Goal: Transaction & Acquisition: Download file/media

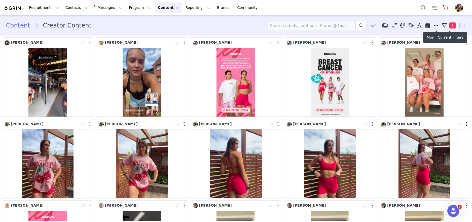
click at [455, 23] on span "1" at bounding box center [453, 25] width 7 height 6
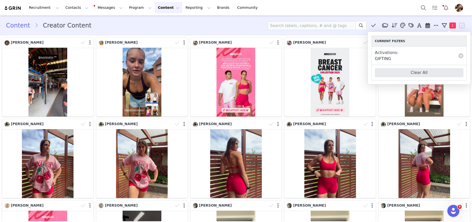
click at [449, 67] on div "Clear All" at bounding box center [419, 72] width 95 height 15
click at [447, 76] on button "Clear All" at bounding box center [419, 72] width 89 height 9
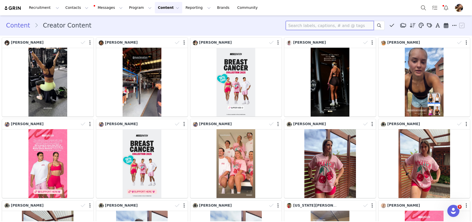
click at [340, 26] on input at bounding box center [330, 25] width 88 height 9
type input "h"
type input "[PERSON_NAME]"
click at [224, 28] on div "Content Creator Content jess Media Library (3) HBxMN (3) New Folder Edit Folder…" at bounding box center [236, 25] width 460 height 9
click at [339, 25] on input "[PERSON_NAME]" at bounding box center [330, 25] width 88 height 9
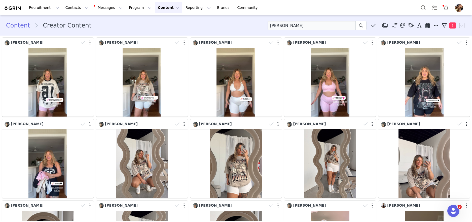
click at [174, 24] on div "Content Creator Content jess Media Library (3) HBxMN (3) New Folder Edit Folder…" at bounding box center [236, 25] width 460 height 9
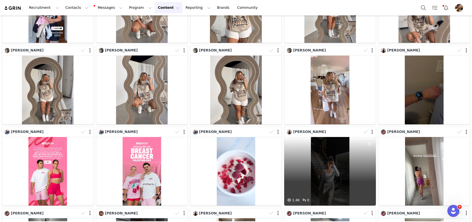
scroll to position [153, 0]
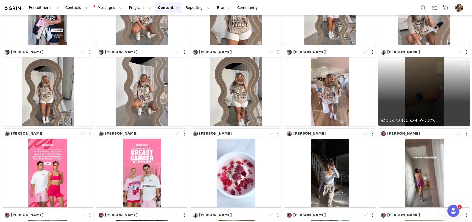
click at [421, 95] on div "5.5K 151 4 0.37%" at bounding box center [425, 91] width 92 height 69
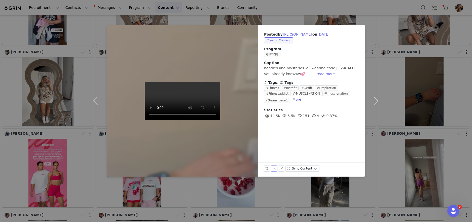
click at [275, 167] on button "Download" at bounding box center [274, 168] width 7 height 6
click at [424, 125] on div "Posted by [PERSON_NAME] on [DATE] Creator Content Program GIFTING Caption hoodi…" at bounding box center [236, 111] width 472 height 222
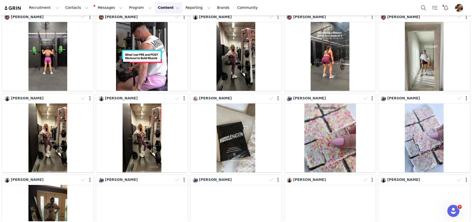
scroll to position [350, 0]
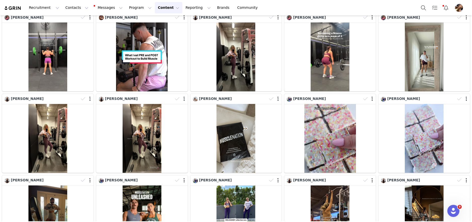
click at [188, 141] on div "[PERSON_NAME]" at bounding box center [142, 132] width 94 height 81
click at [190, 152] on div "[PERSON_NAME]" at bounding box center [236, 132] width 94 height 81
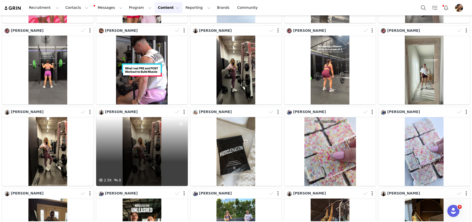
scroll to position [338, 0]
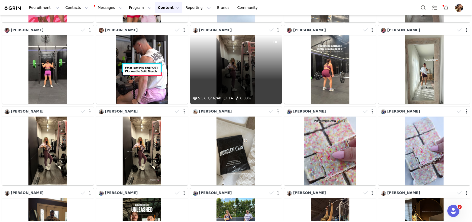
click at [242, 70] on div "5.5K N/A 0 14 0.03%" at bounding box center [236, 69] width 92 height 69
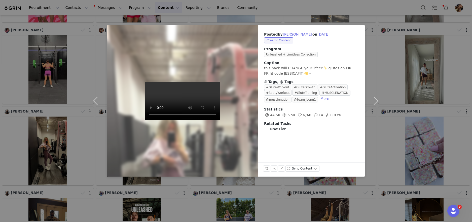
click at [425, 143] on div "Posted by [PERSON_NAME] on [DATE] Creator Content Program Unleashed + Limitless…" at bounding box center [236, 111] width 472 height 222
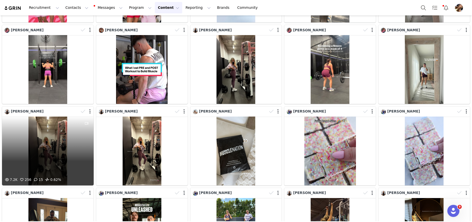
click at [51, 151] on div "7.2K 256 15 0.62%" at bounding box center [48, 150] width 92 height 69
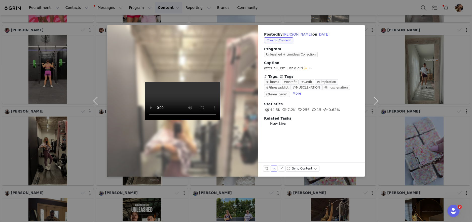
click at [272, 165] on button "Download" at bounding box center [274, 168] width 7 height 6
click at [390, 135] on div "Posted by [PERSON_NAME] on [DATE] Creator Content Program Unleashed + Limitless…" at bounding box center [236, 111] width 472 height 222
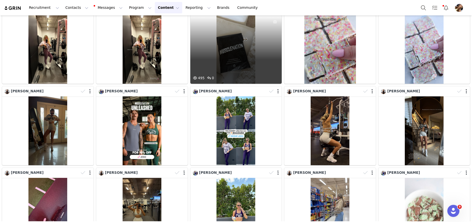
scroll to position [440, 0]
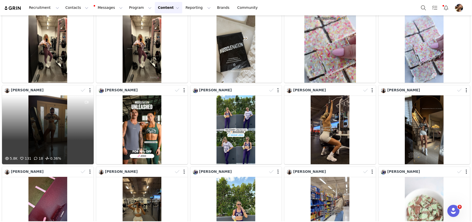
click at [37, 134] on div "5.8K 131 18 0.36%" at bounding box center [48, 129] width 92 height 69
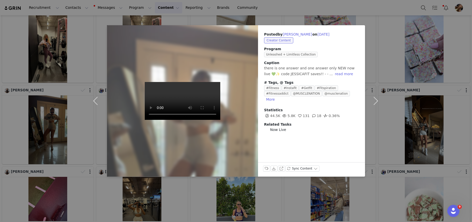
click at [417, 133] on div "Posted by [PERSON_NAME] on [DATE] Creator Content Program Unleashed + Limitless…" at bounding box center [236, 111] width 472 height 222
